Goal: Information Seeking & Learning: Find specific fact

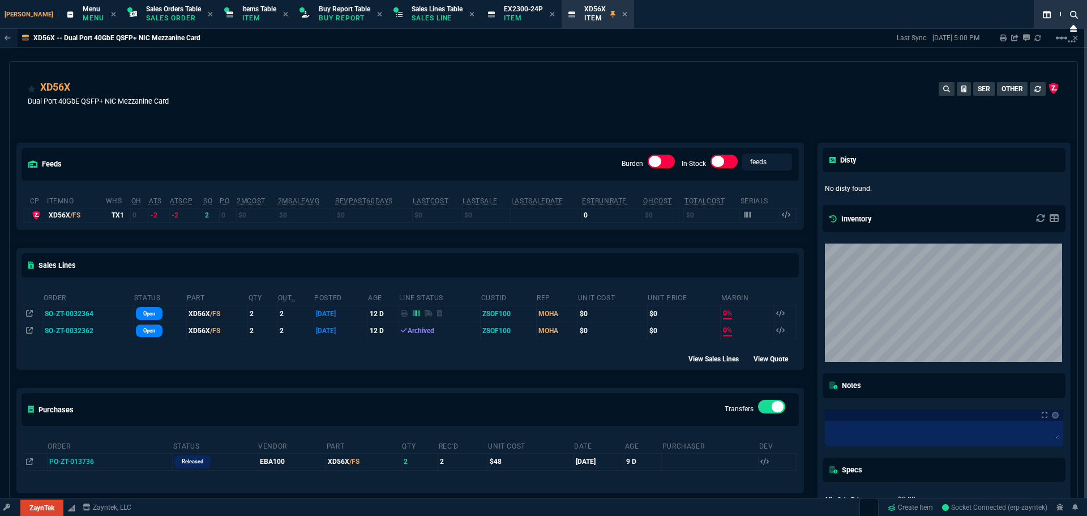
select select "9: OCAM"
click at [550, 14] on icon at bounding box center [552, 14] width 5 height 7
click at [542, 16] on icon at bounding box center [544, 14] width 5 height 7
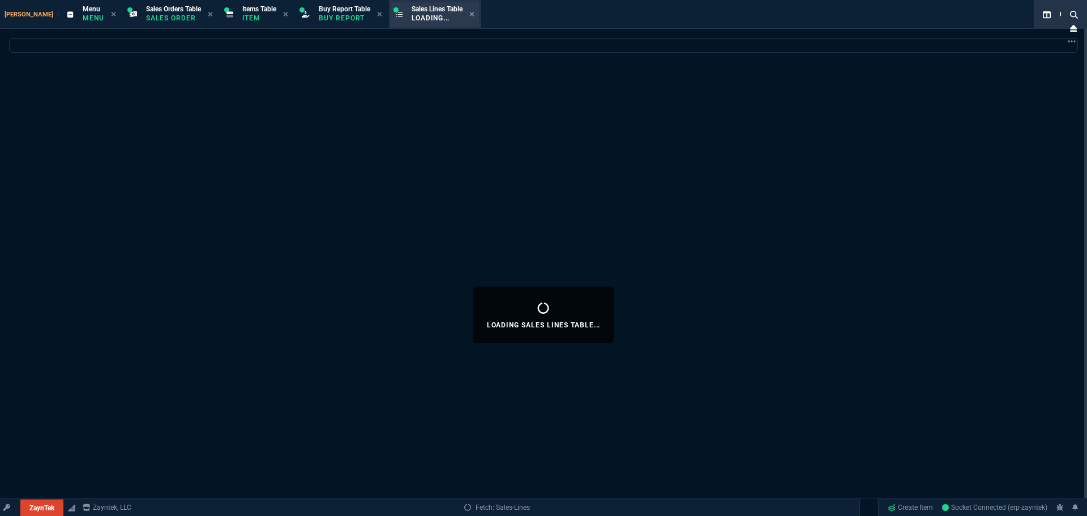
click at [412, 12] on span "Sales Lines Table" at bounding box center [437, 9] width 51 height 8
select select
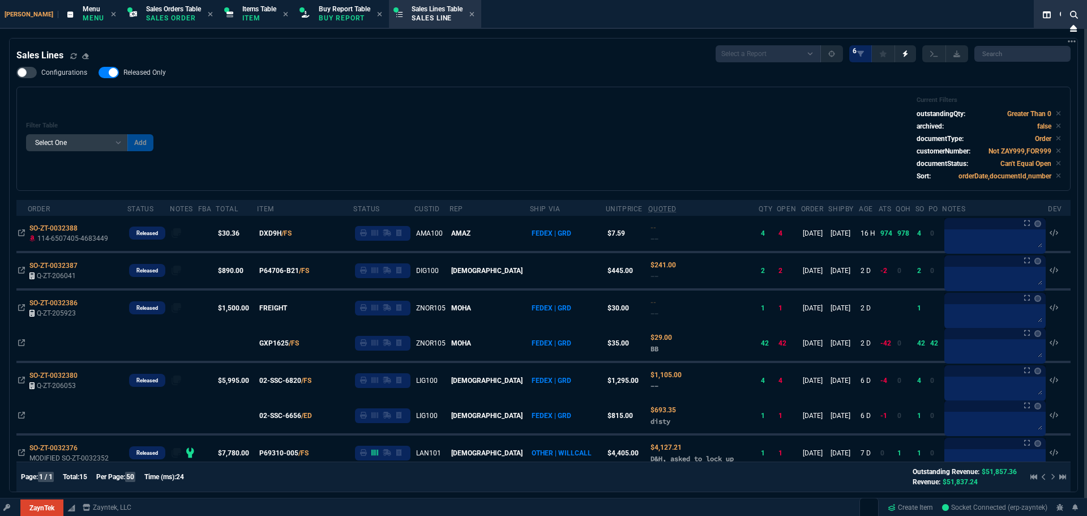
click at [630, 70] on div "Configurations Released Only Filter Table Select One Add Filter () Age () ATS (…" at bounding box center [543, 129] width 1054 height 124
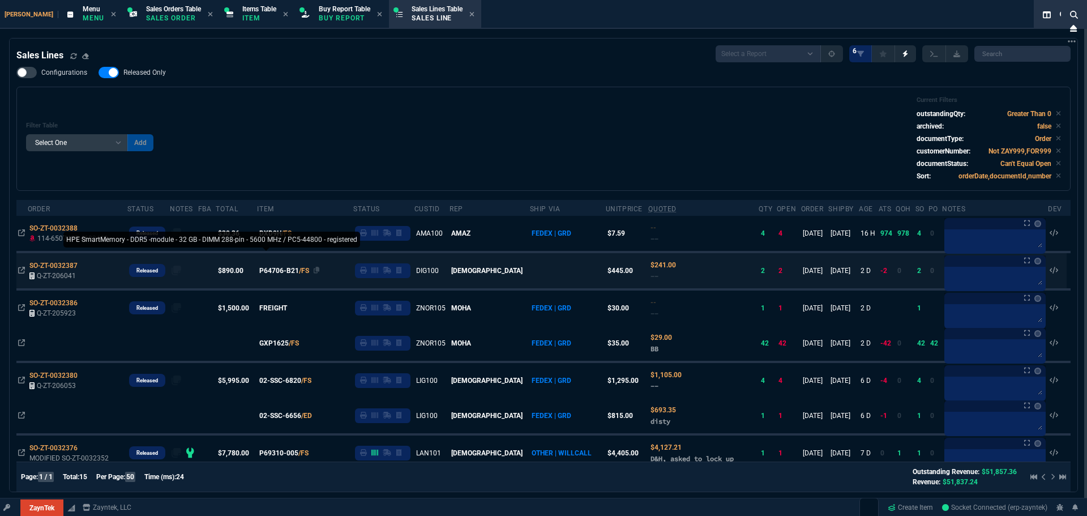
click at [291, 266] on span "P64706-B21" at bounding box center [279, 271] width 40 height 10
click at [320, 269] on icon at bounding box center [317, 270] width 6 height 7
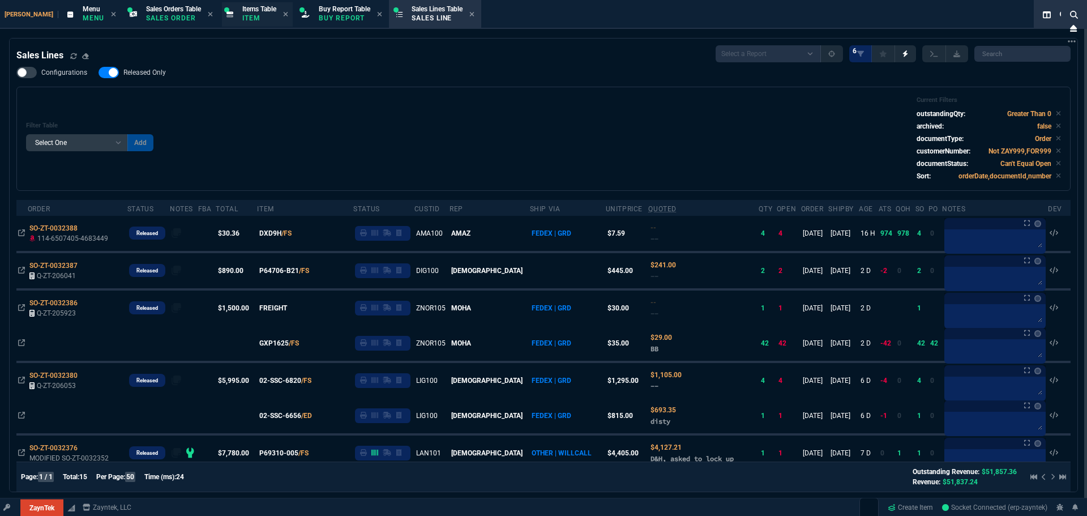
click at [242, 14] on p "Item" at bounding box center [259, 18] width 34 height 9
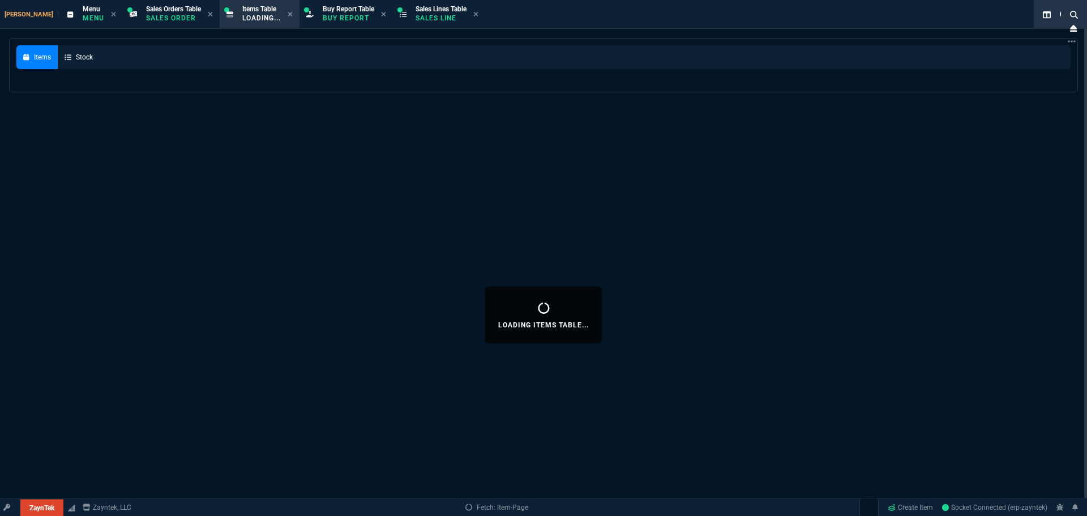
select select
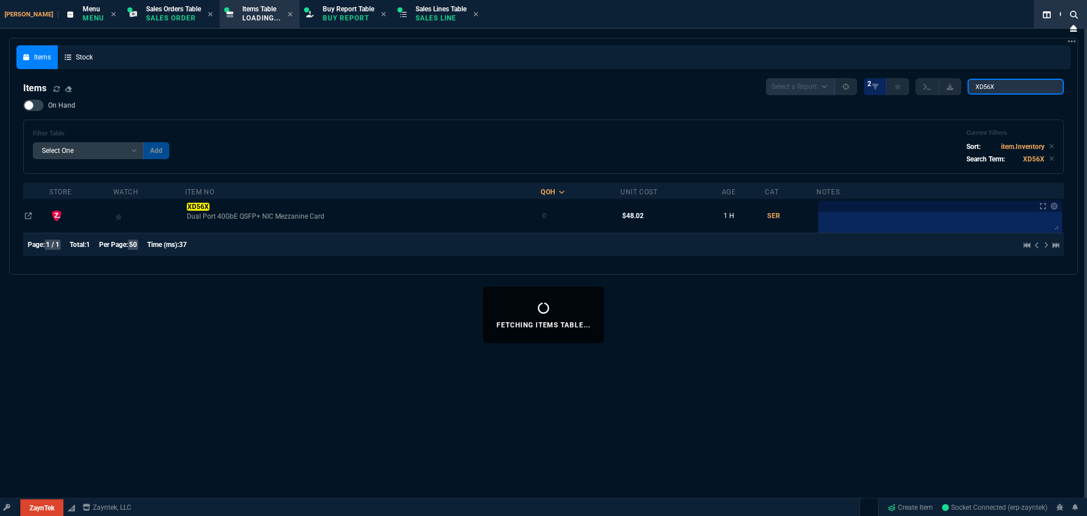
drag, startPoint x: 990, startPoint y: 87, endPoint x: 632, endPoint y: 69, distance: 358.3
click at [724, 78] on nx-fornida-items-table "Items Select a Report NEW QUERY 2 XD56X On Hand Filter Table Select One Add Fil…" at bounding box center [543, 169] width 1054 height 196
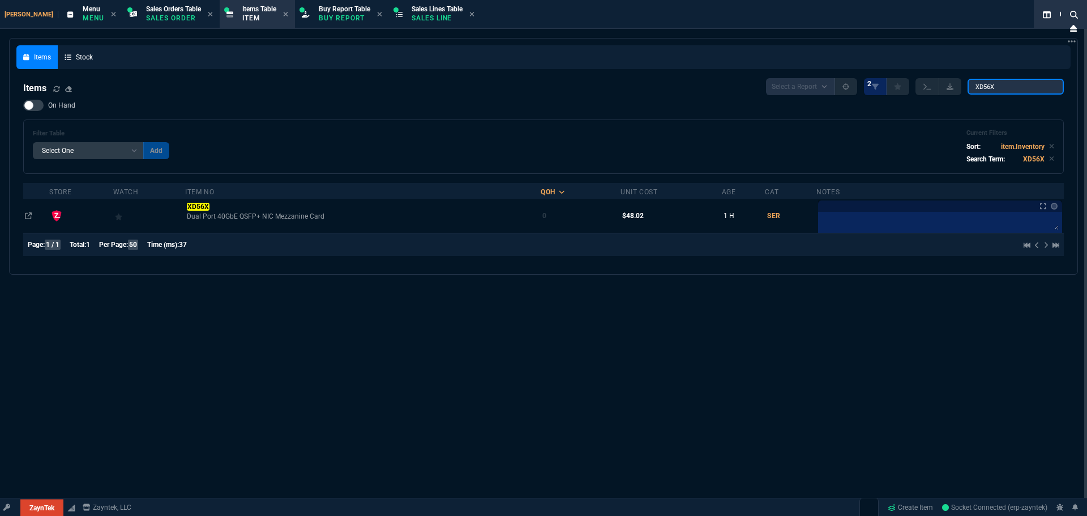
paste input "P64706-B21 -- HPE SmartMemory - DDR5 -module - 32 GB - DIMM 288-pin - 5600 MHz …"
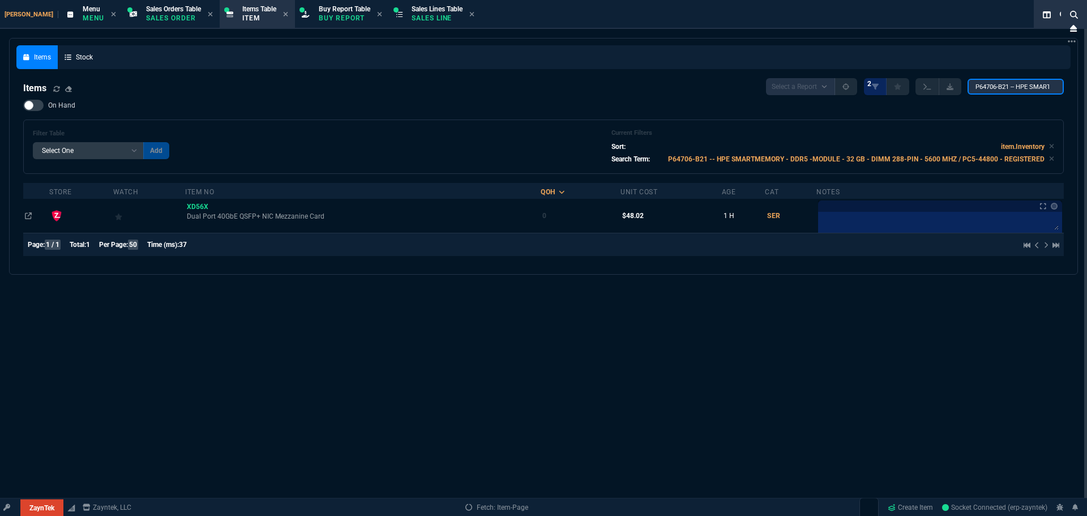
scroll to position [0, 266]
drag, startPoint x: 1015, startPoint y: 93, endPoint x: 1122, endPoint y: 100, distance: 107.3
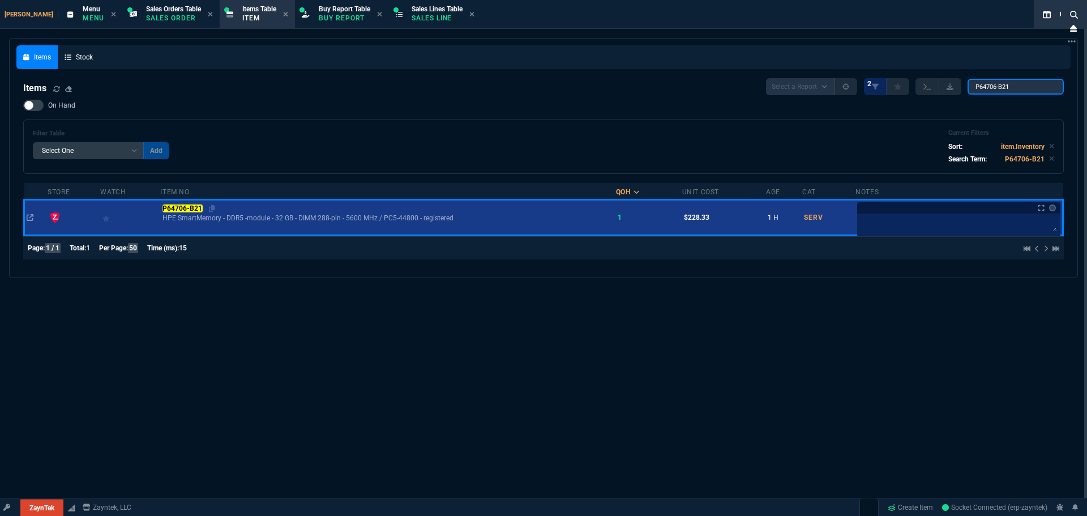
type input "P64706-B21"
click at [198, 208] on mark "P64706-B21" at bounding box center [182, 208] width 40 height 8
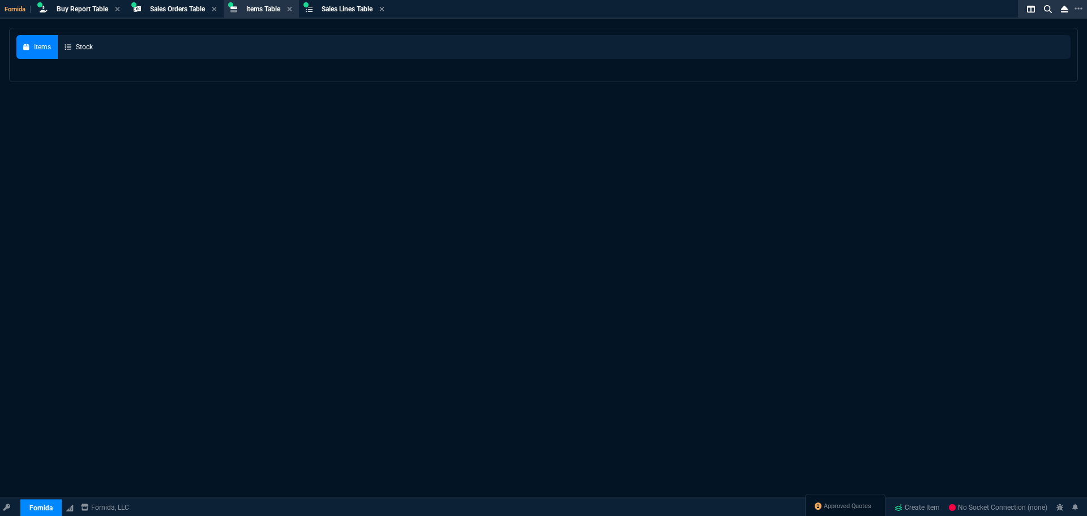
select select
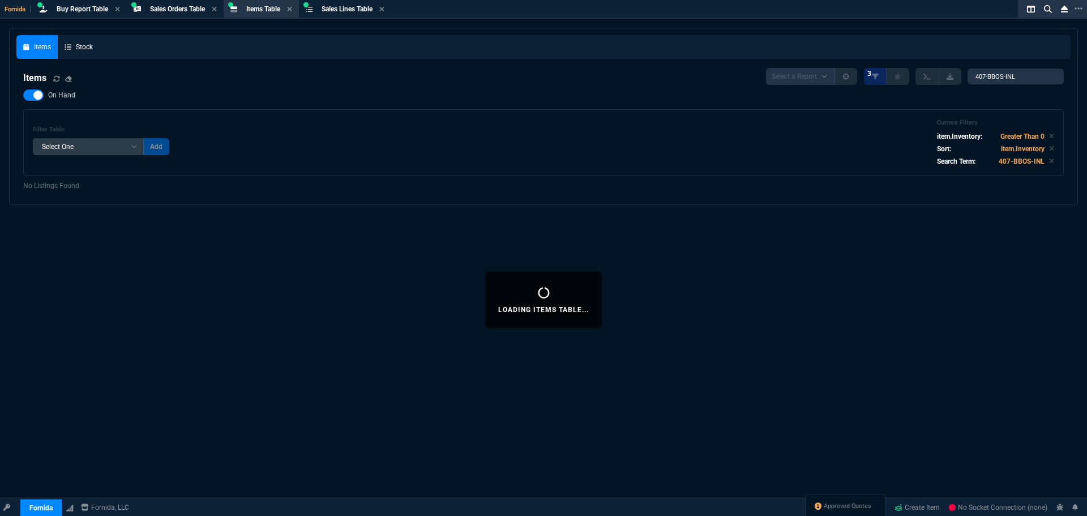
select select "9: OCAM"
click at [341, 7] on span "Sales Lines Table" at bounding box center [347, 9] width 51 height 8
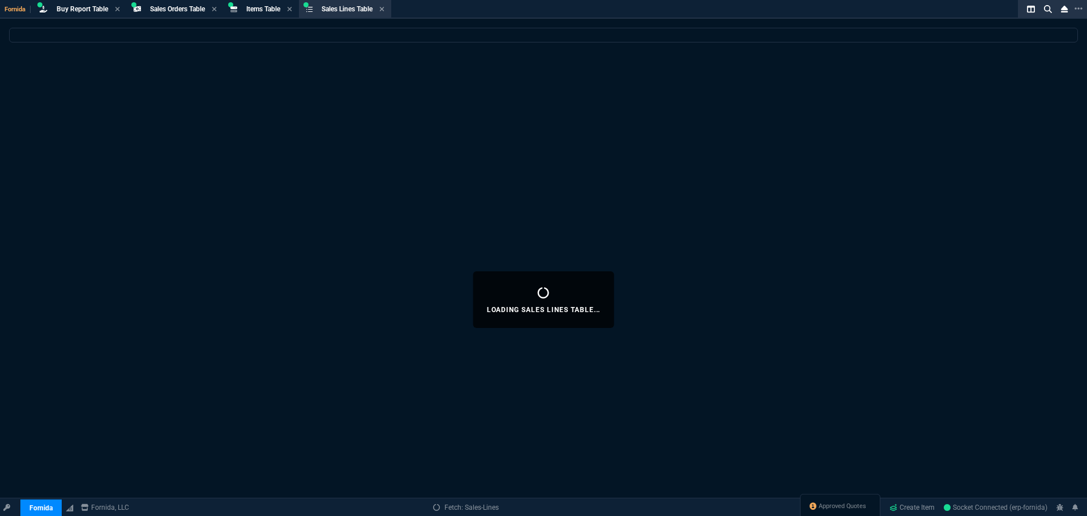
select select
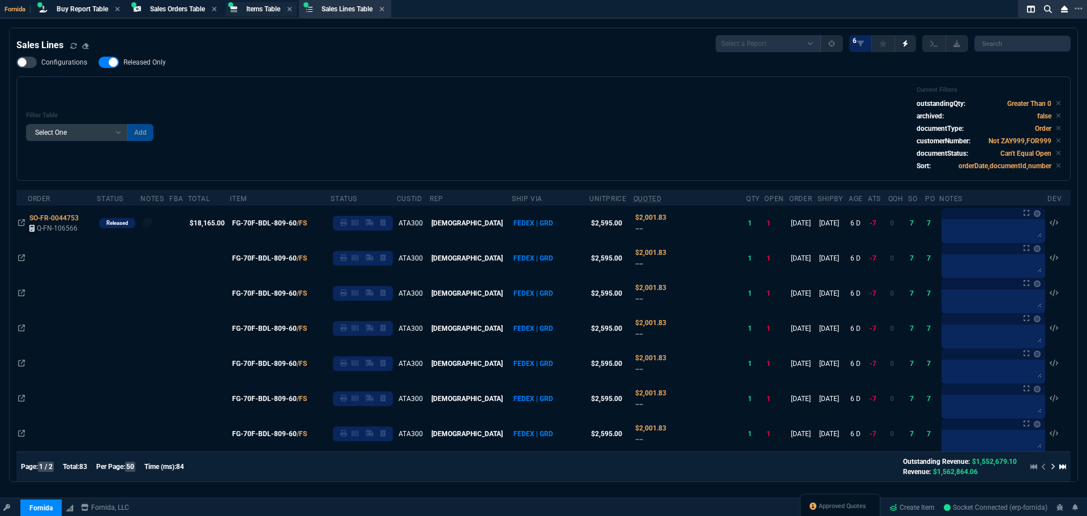
click at [269, 12] on span "Items Table" at bounding box center [263, 9] width 34 height 8
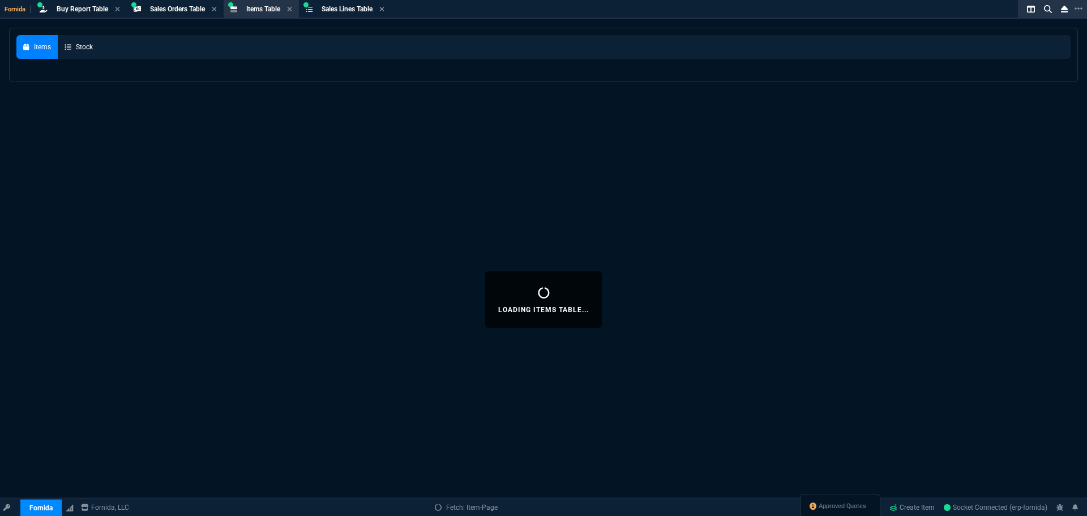
select select
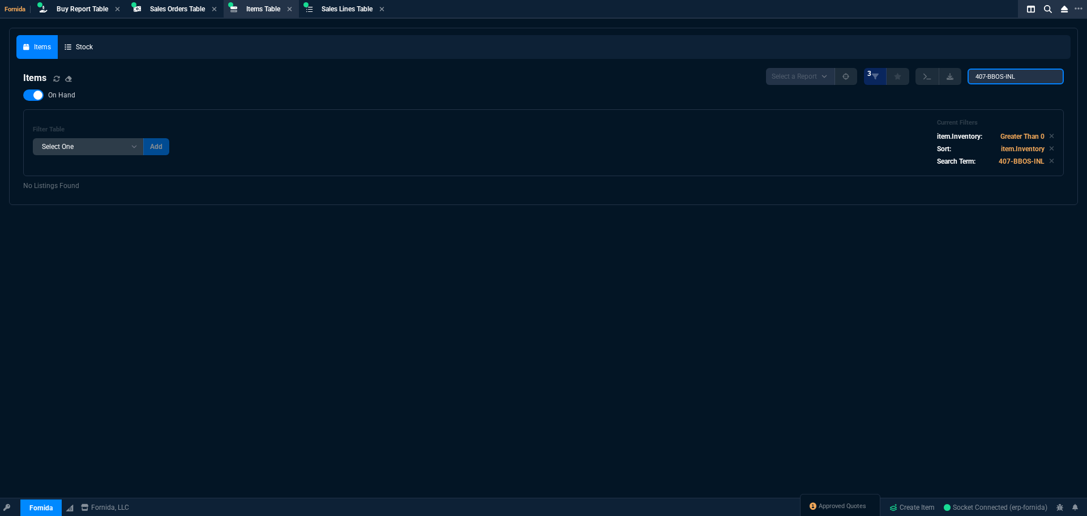
click at [995, 80] on input "407-BBOS-INL" at bounding box center [1016, 77] width 96 height 16
paste input "P64706-B21 -- HPE SmartMemory - DDR5 -module - 32 GB - DIMM 288-pin - 5600 MHz …"
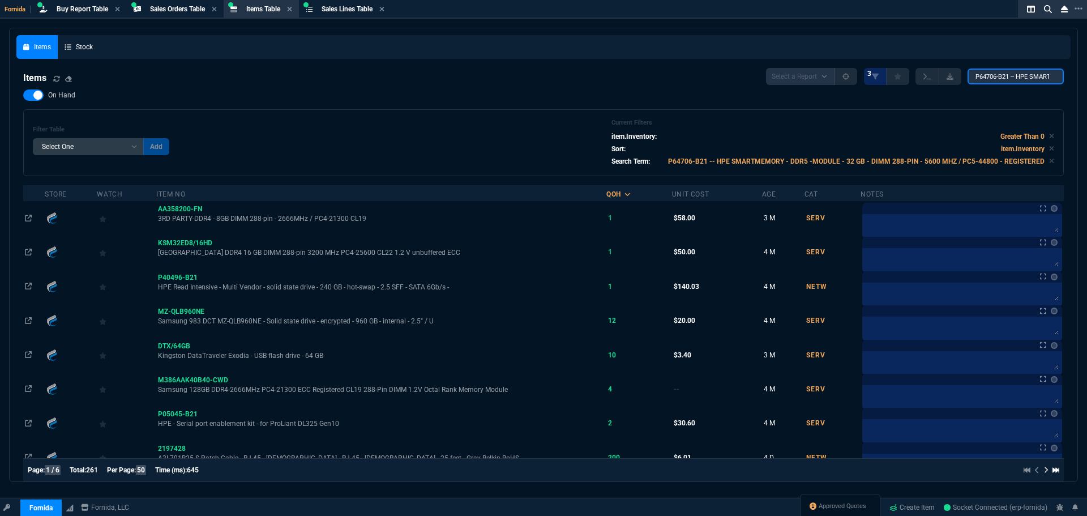
scroll to position [0, 266]
drag, startPoint x: 1011, startPoint y: 77, endPoint x: 1356, endPoint y: 86, distance: 346.0
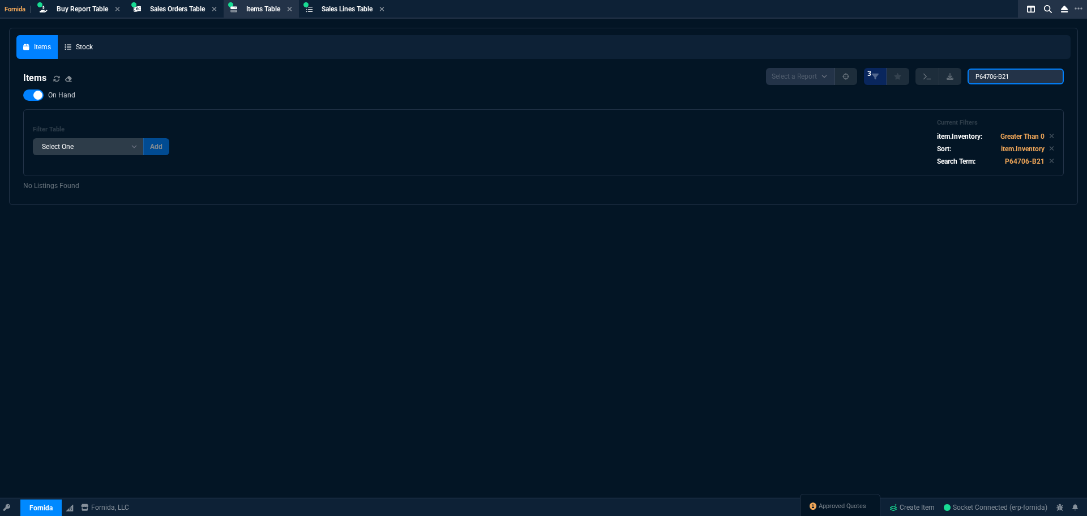
type input "P64706-B21"
click at [72, 89] on div "Items Select a Report NEW QUERY 3 P64706-B21 On Hand Filter Table Select One Ad…" at bounding box center [543, 122] width 1041 height 108
click at [70, 91] on span "On Hand" at bounding box center [61, 95] width 27 height 9
click at [23, 95] on input "On Hand" at bounding box center [23, 95] width 1 height 1
checkbox input "false"
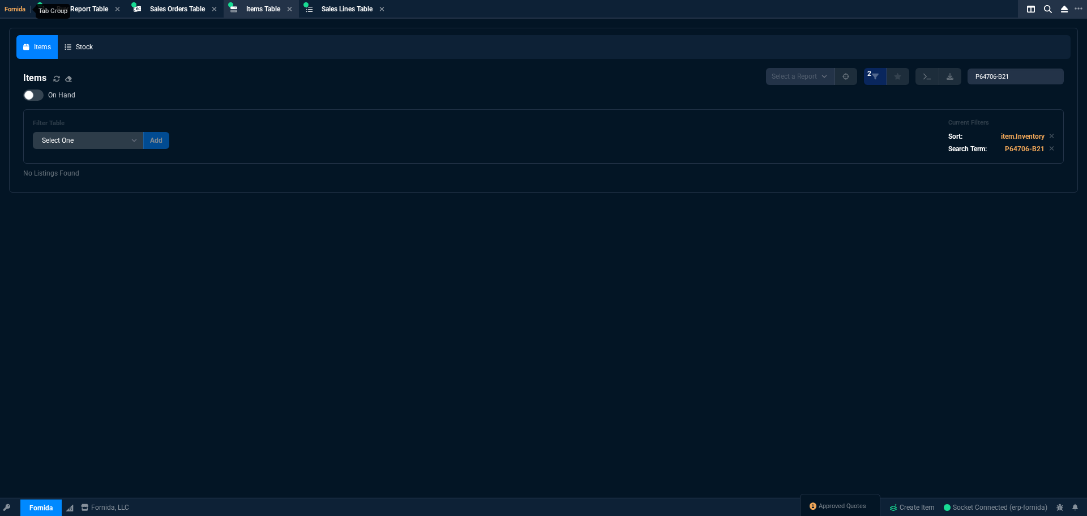
click at [11, 11] on span "Fornida" at bounding box center [18, 9] width 26 height 7
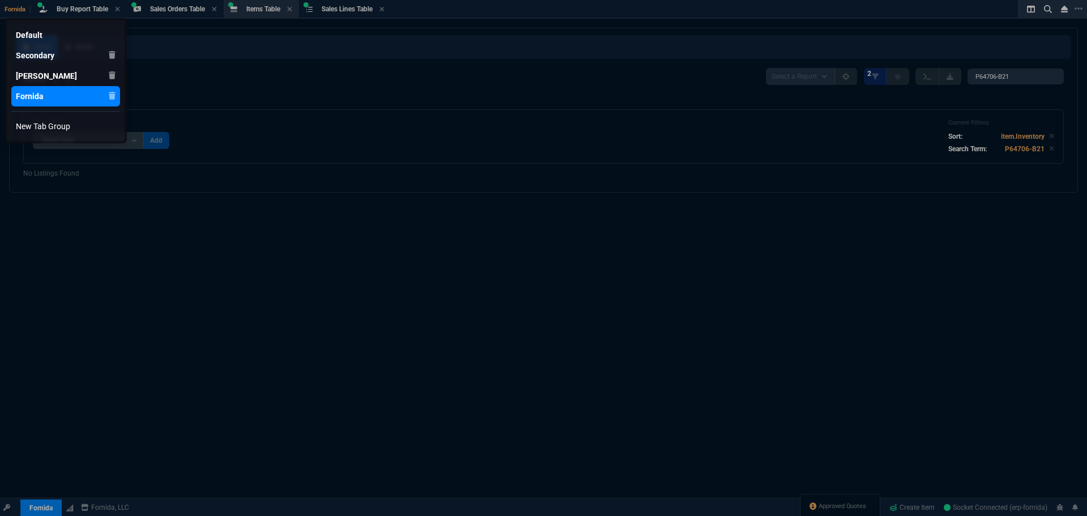
click at [54, 91] on div "Fornida" at bounding box center [35, 96] width 39 height 11
click at [57, 504] on div at bounding box center [543, 258] width 1087 height 516
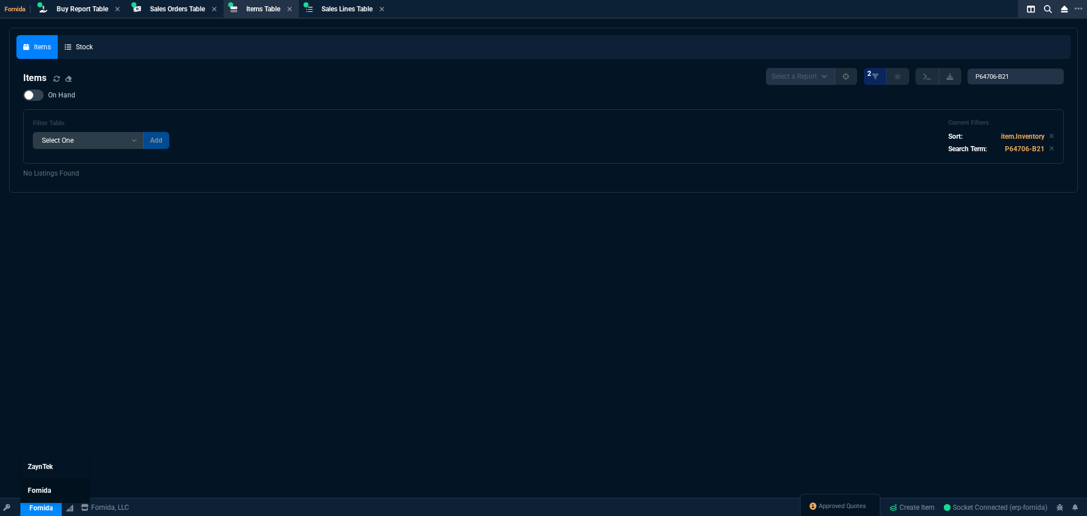
click at [49, 489] on span "Fornida" at bounding box center [39, 490] width 23 height 8
click at [307, 369] on div "Items Stock Items Select a Report NEW QUERY 2 P64706-B21 On Hand Filter Table S…" at bounding box center [543, 299] width 1087 height 543
click at [185, 9] on span "Sales Orders Table" at bounding box center [177, 9] width 55 height 8
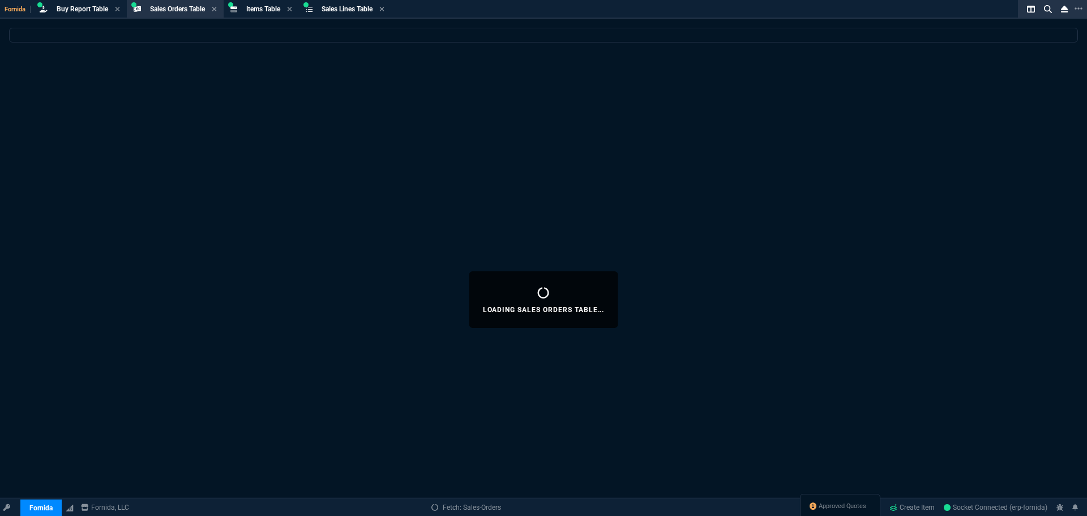
select select
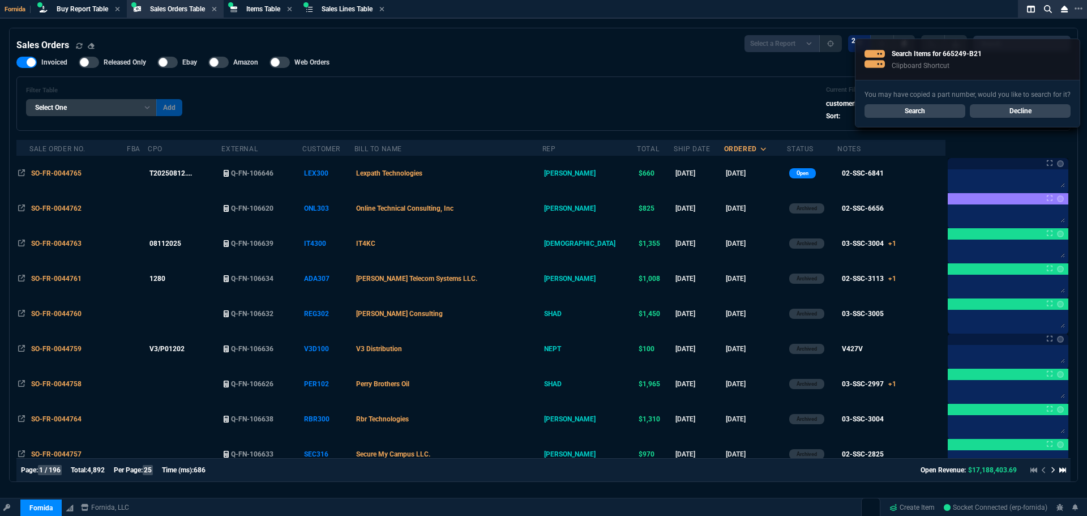
click at [875, 111] on link "Search" at bounding box center [915, 111] width 101 height 14
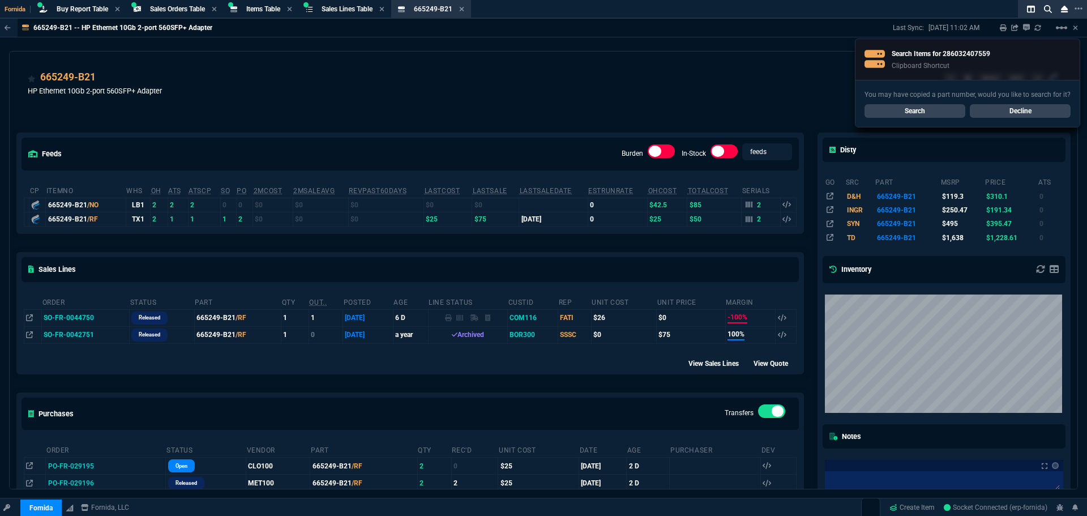
click at [899, 112] on link "Search" at bounding box center [915, 111] width 101 height 14
